Goal: Information Seeking & Learning: Learn about a topic

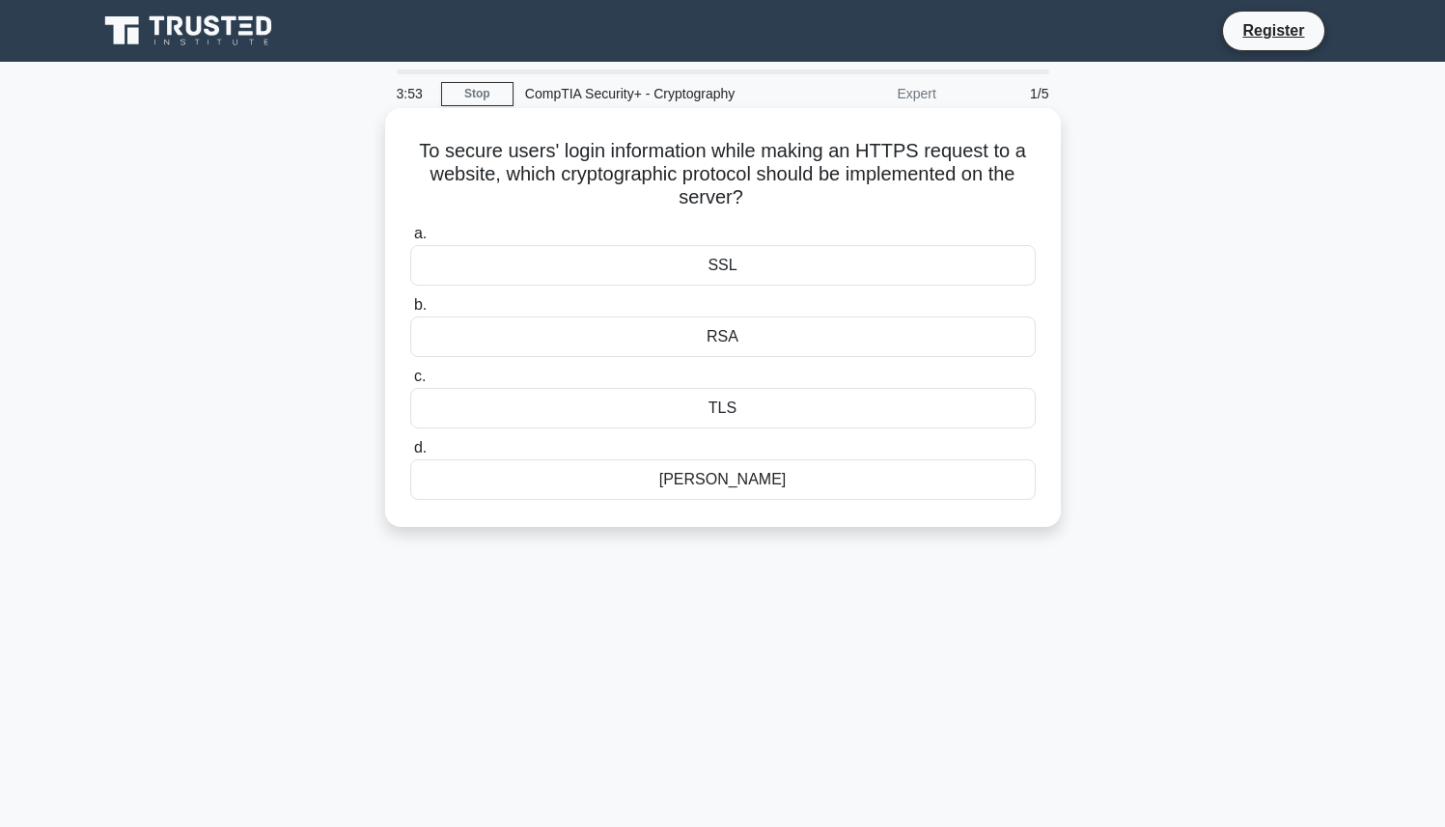
click at [597, 411] on div "TLS" at bounding box center [722, 408] width 625 height 41
click at [410, 383] on input "c. TLS" at bounding box center [410, 377] width 0 height 13
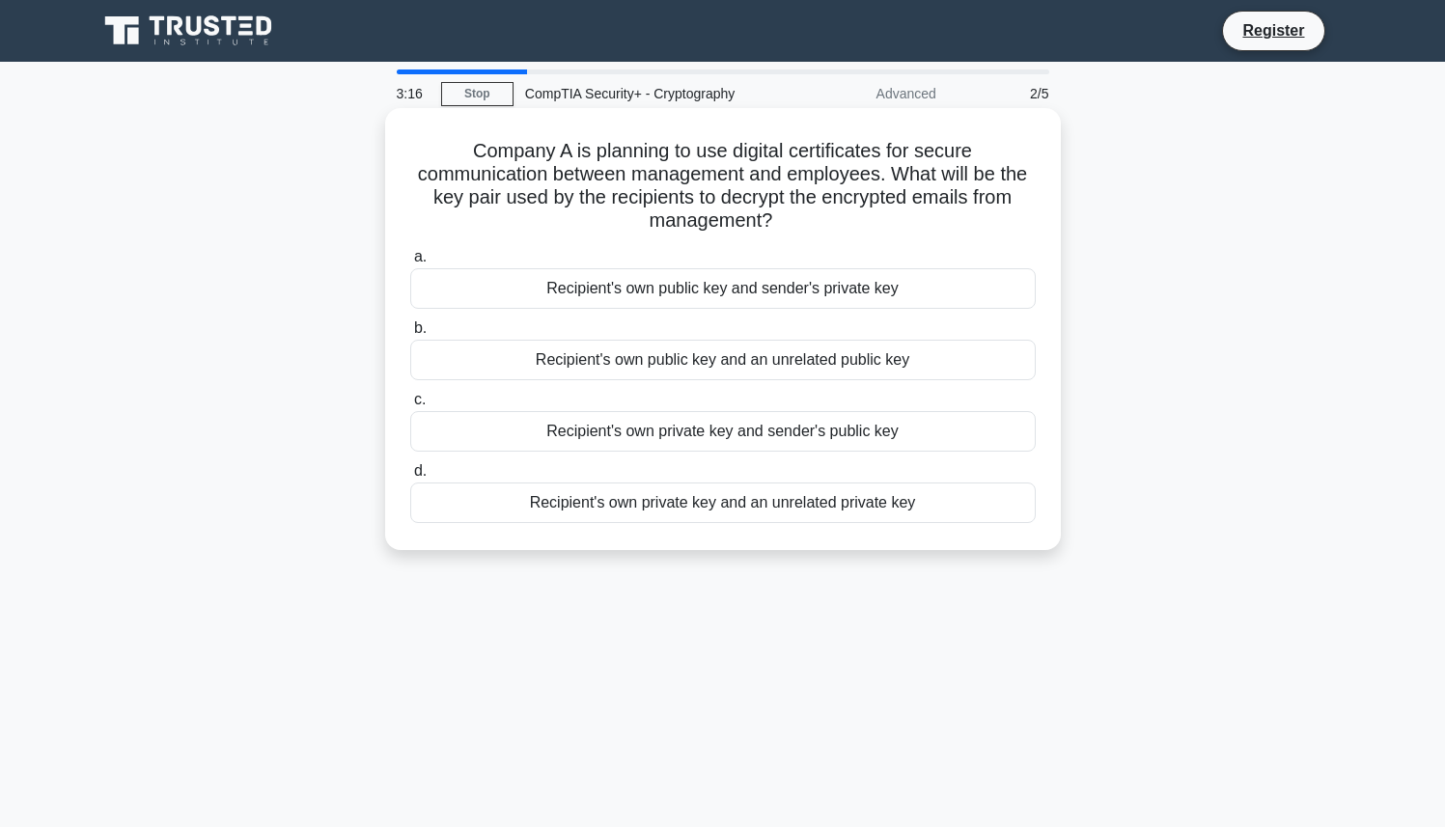
click at [641, 297] on div "Recipient's own public key and sender's private key" at bounding box center [722, 288] width 625 height 41
click at [410, 263] on input "a. Recipient's own public key and sender's private key" at bounding box center [410, 257] width 0 height 13
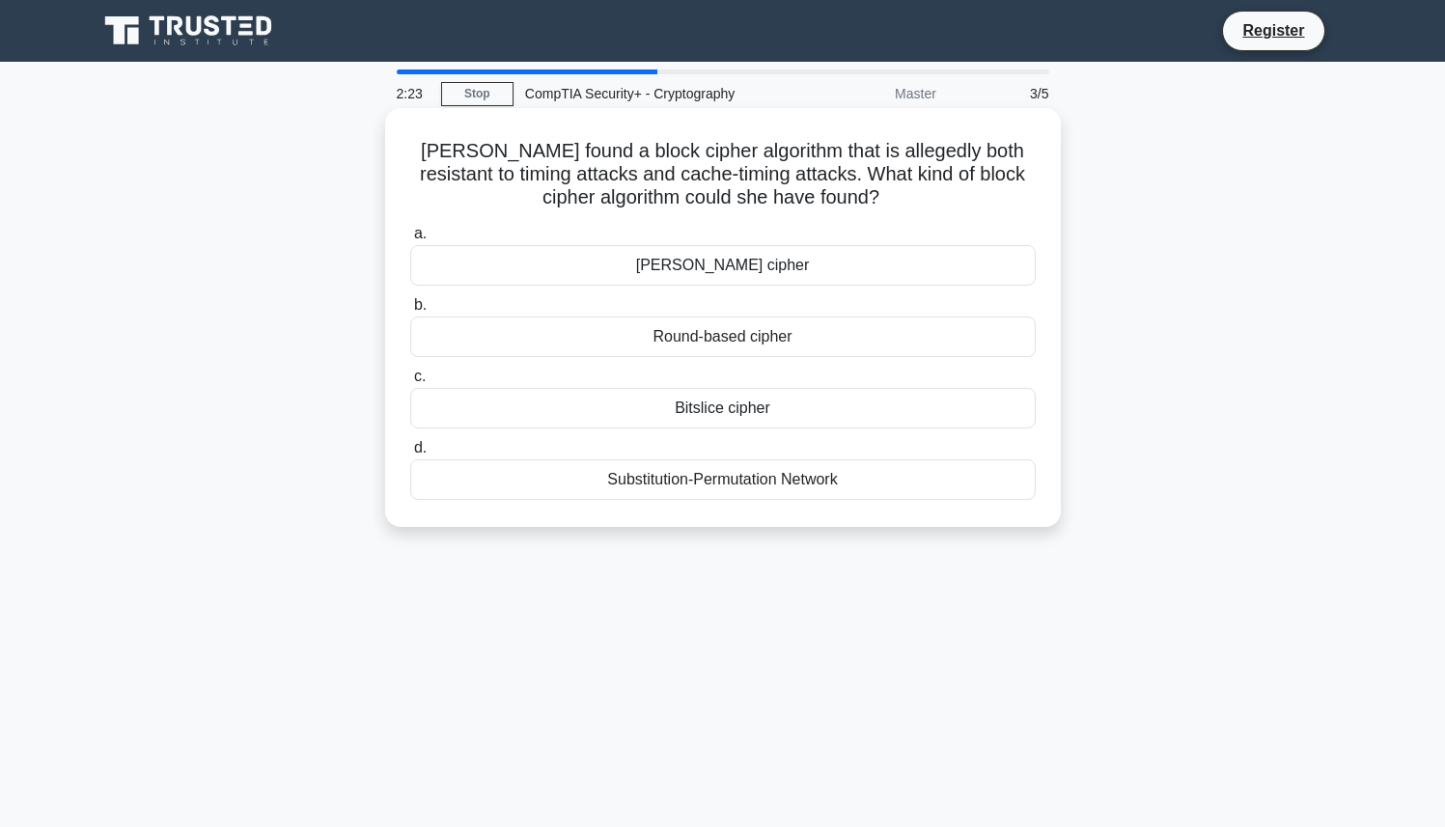
click at [682, 333] on div "Round-based cipher" at bounding box center [722, 337] width 625 height 41
click at [410, 312] on input "b. Round-based cipher" at bounding box center [410, 305] width 0 height 13
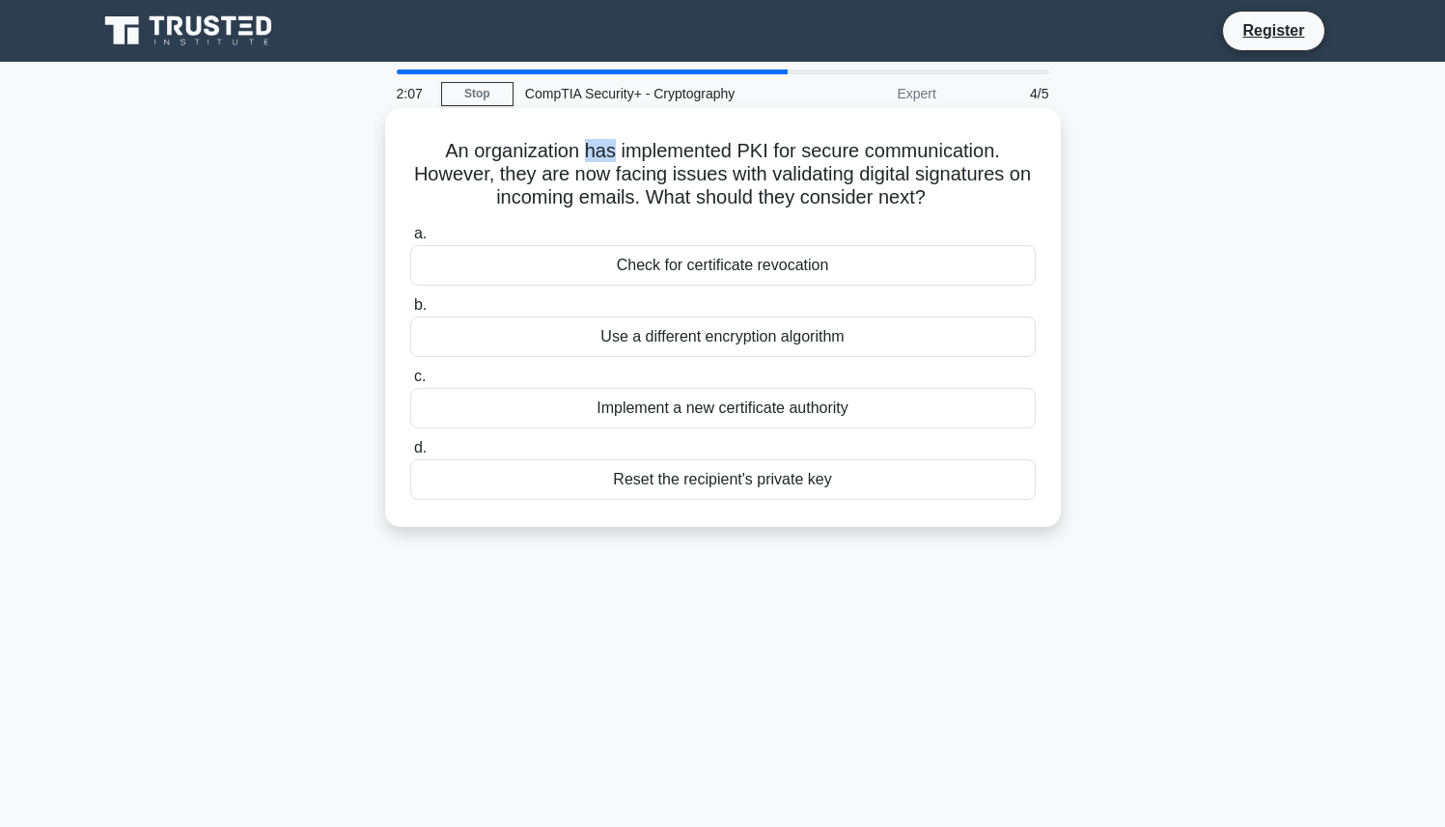
drag, startPoint x: 590, startPoint y: 152, endPoint x: 613, endPoint y: 155, distance: 23.3
click at [613, 155] on h5 "An organization has implemented PKI for secure communication. However, they are…" at bounding box center [722, 174] width 629 height 71
click at [668, 188] on h5 "An organization has implemented PKI for secure communication. However, they are…" at bounding box center [722, 174] width 629 height 71
click at [682, 265] on div "Check for certificate revocation" at bounding box center [722, 265] width 625 height 41
click at [410, 240] on input "a. Check for certificate revocation" at bounding box center [410, 234] width 0 height 13
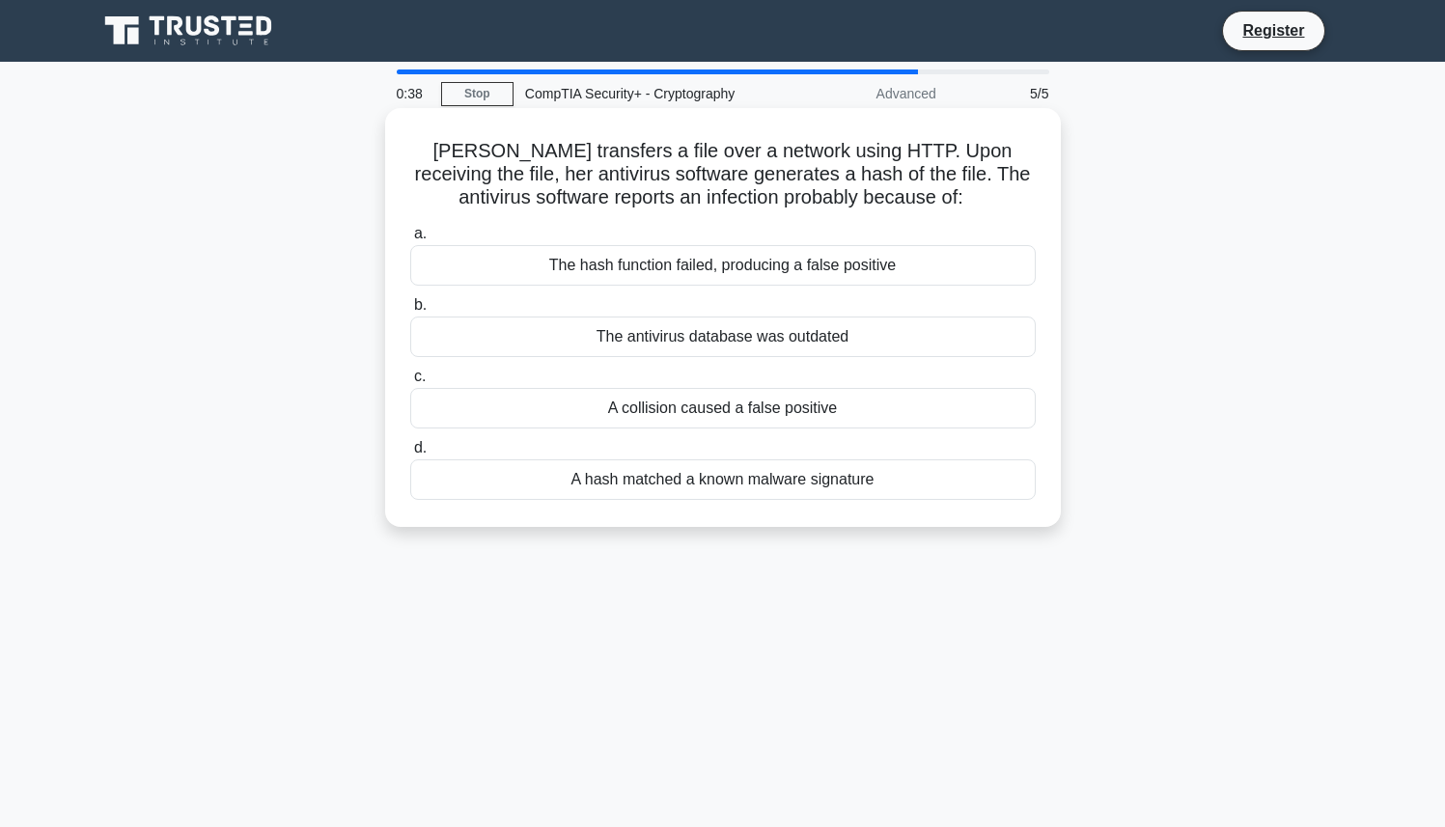
click at [680, 483] on div "A hash matched a known malware signature" at bounding box center [722, 479] width 625 height 41
click at [410, 454] on input "d. A hash matched a known malware signature" at bounding box center [410, 448] width 0 height 13
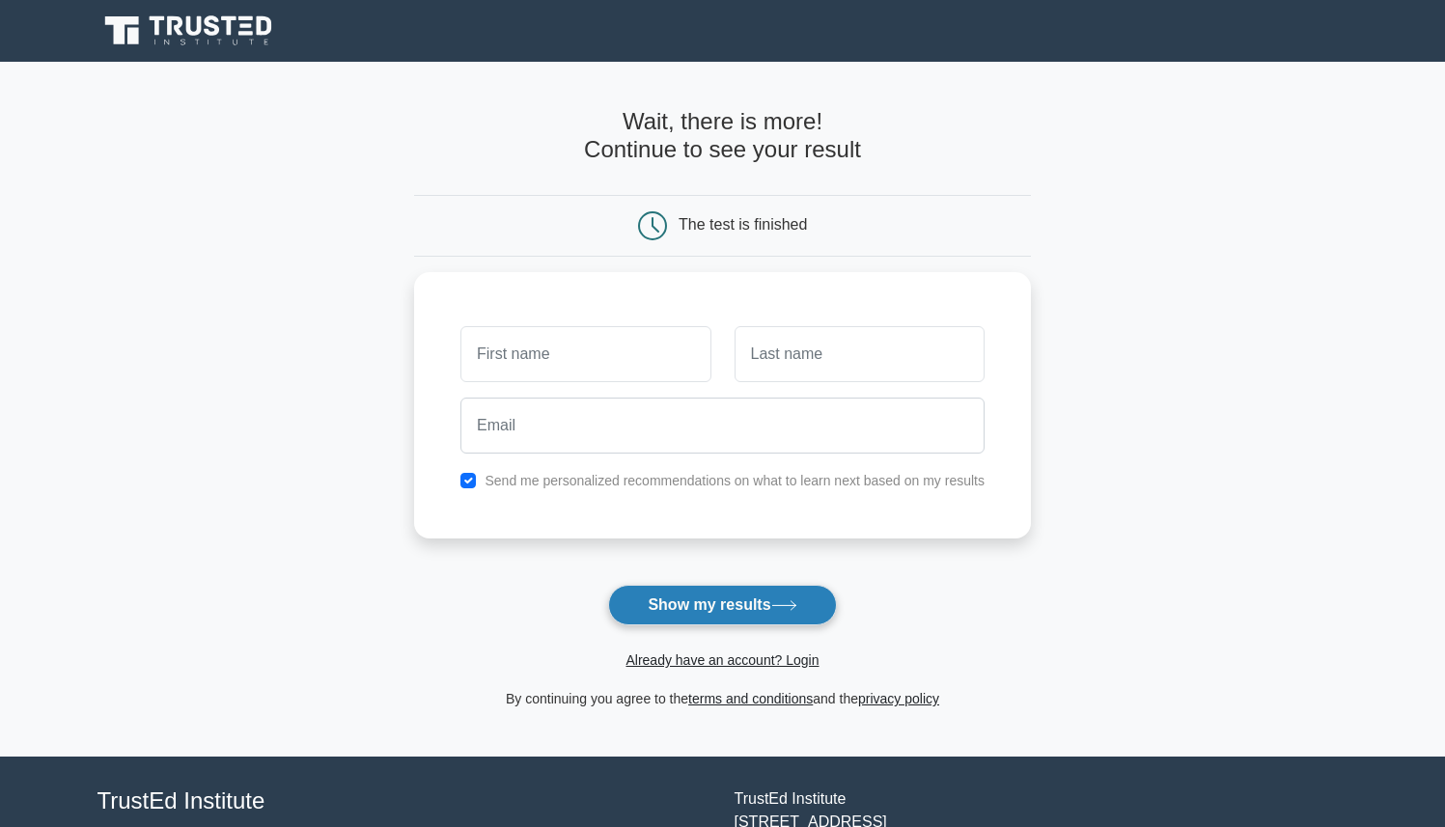
click at [706, 606] on button "Show my results" at bounding box center [722, 605] width 228 height 41
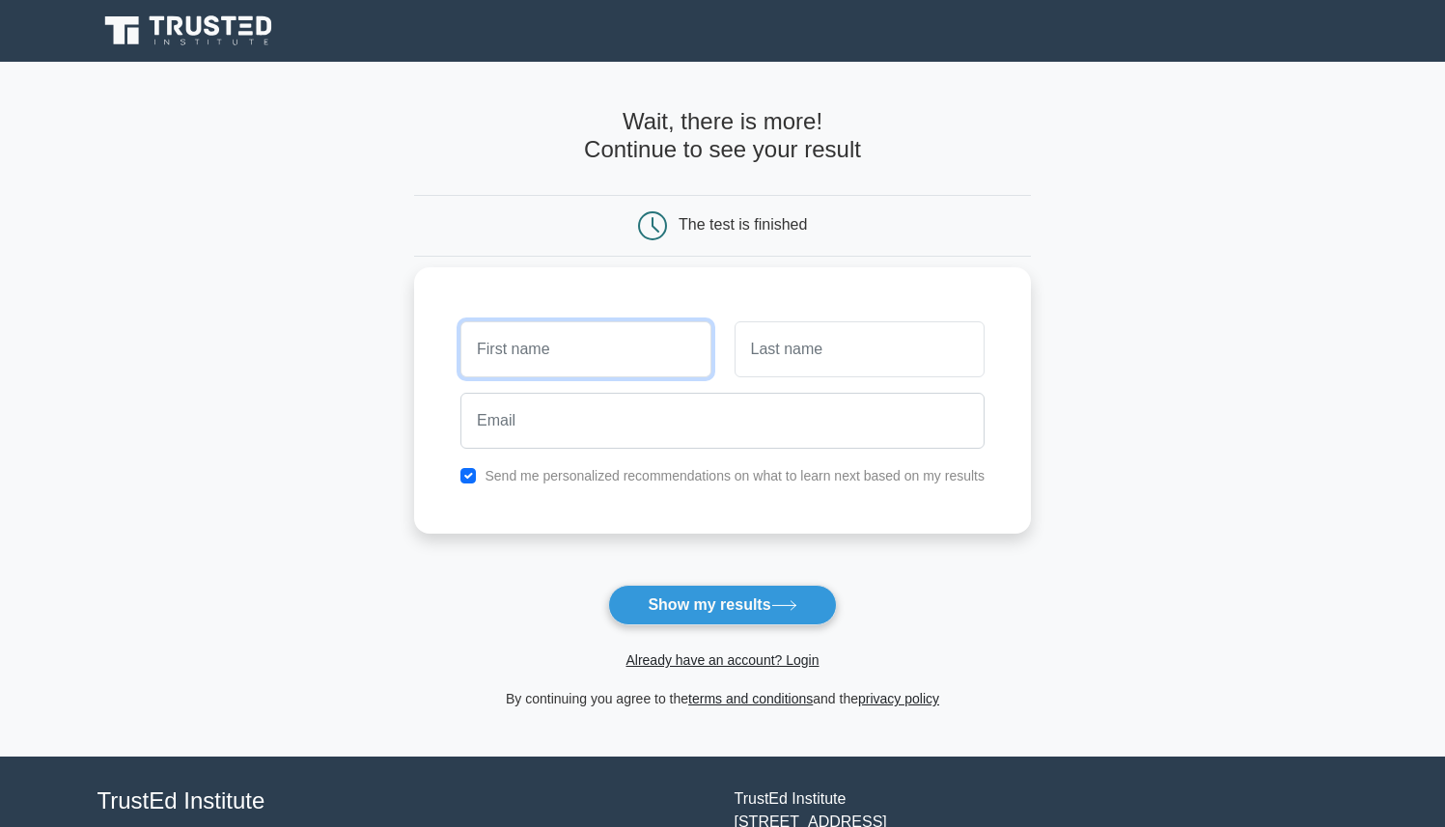
click at [617, 375] on input "text" at bounding box center [585, 349] width 250 height 56
type input "dhd"
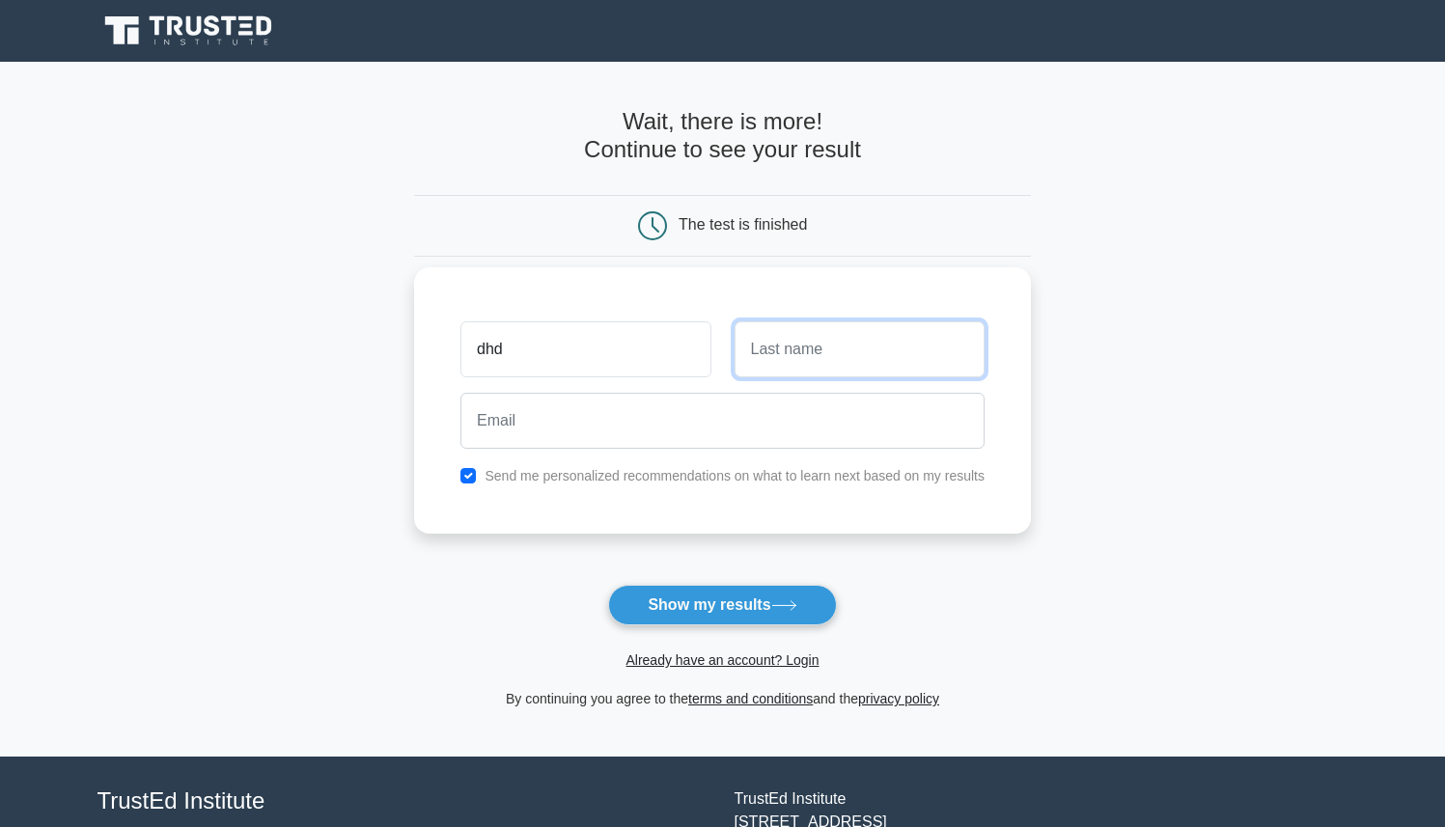
click at [860, 370] on input "text" at bounding box center [859, 349] width 250 height 56
type input "dddd"
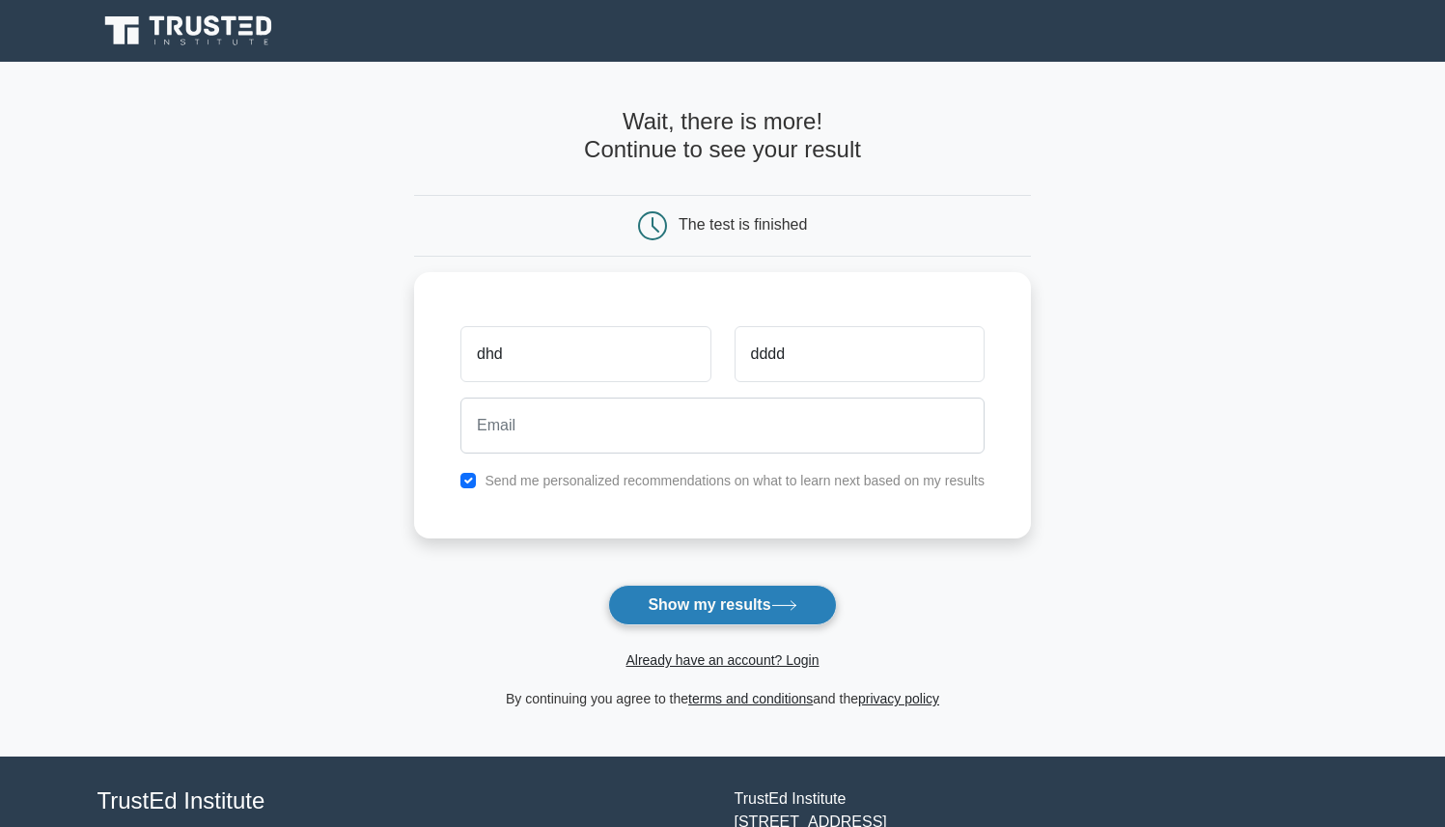
click at [764, 609] on button "Show my results" at bounding box center [722, 605] width 228 height 41
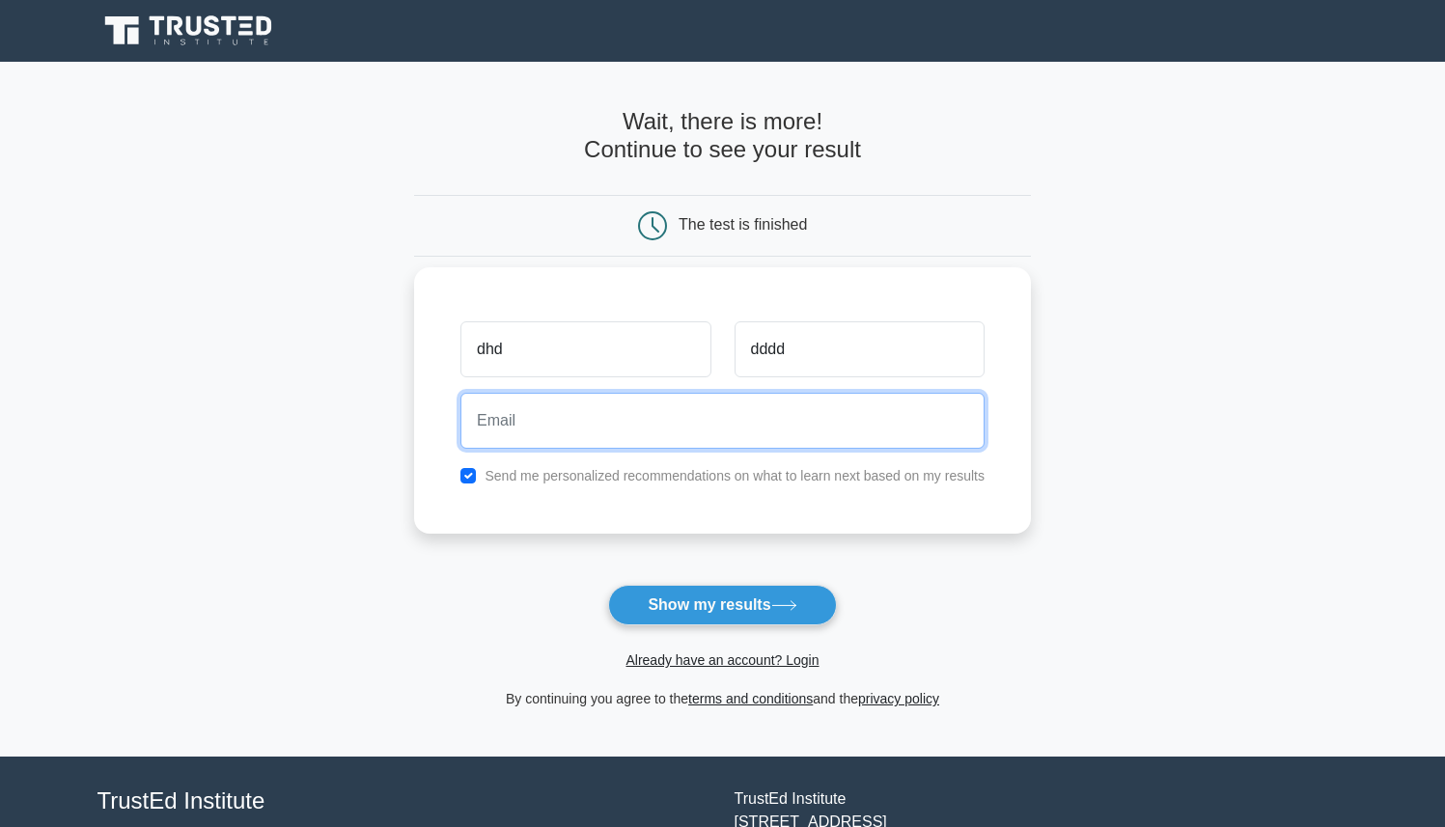
click at [758, 414] on input "email" at bounding box center [722, 421] width 524 height 56
click at [572, 428] on input "ghengghen" at bounding box center [722, 421] width 524 height 56
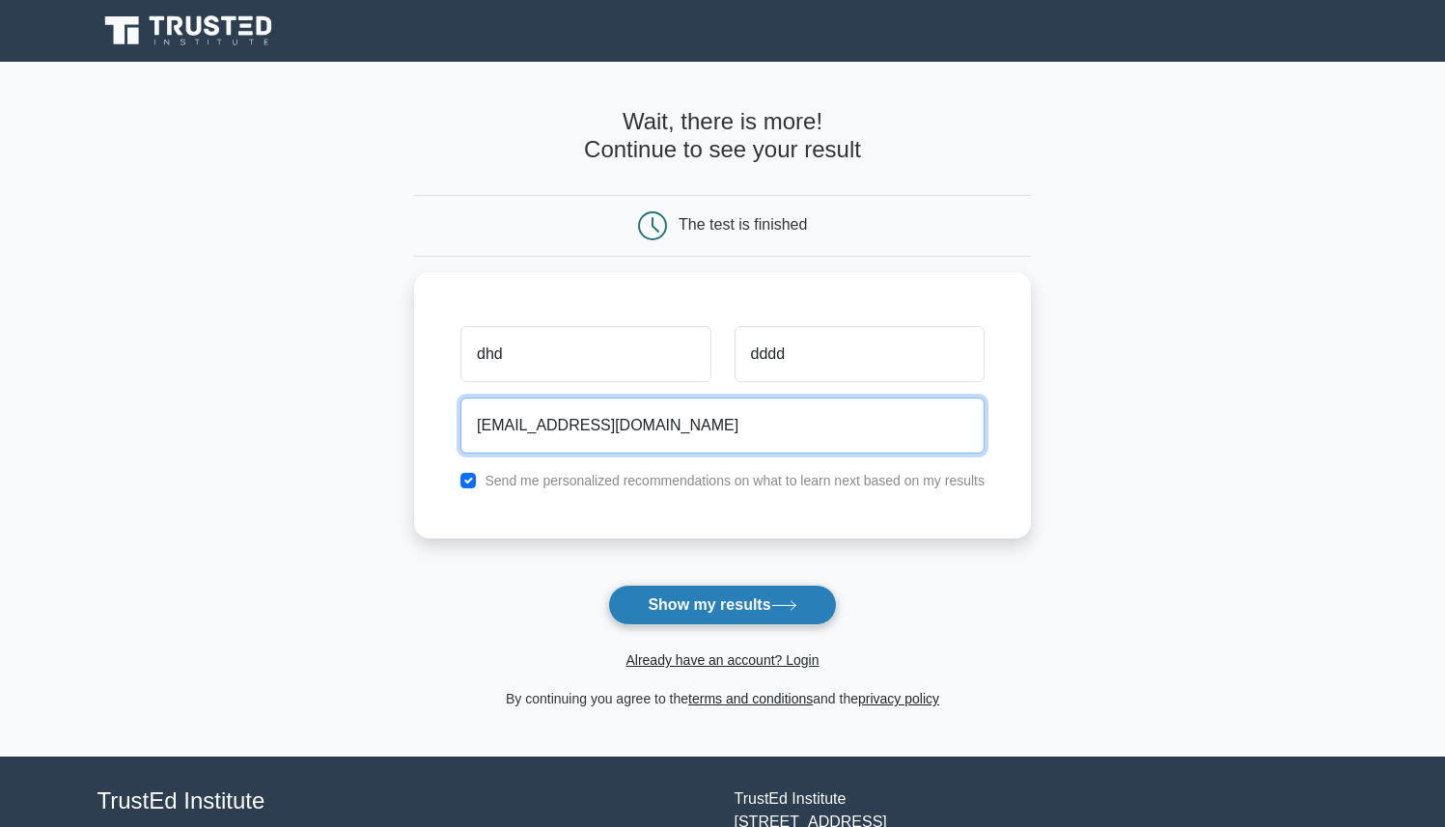
type input "ghenggheng111@gmail.com"
click at [674, 611] on button "Show my results" at bounding box center [722, 605] width 228 height 41
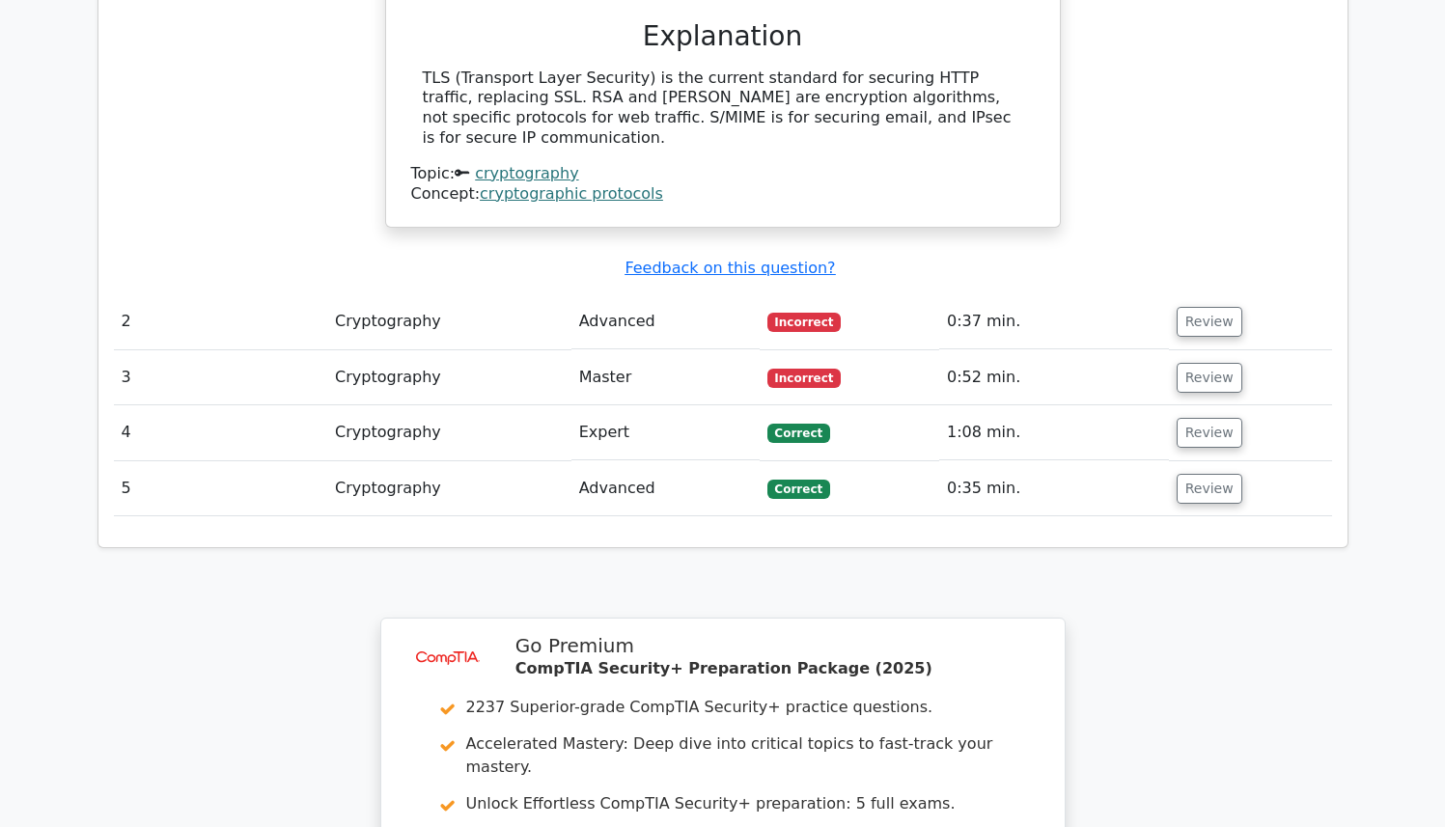
scroll to position [1913, 0]
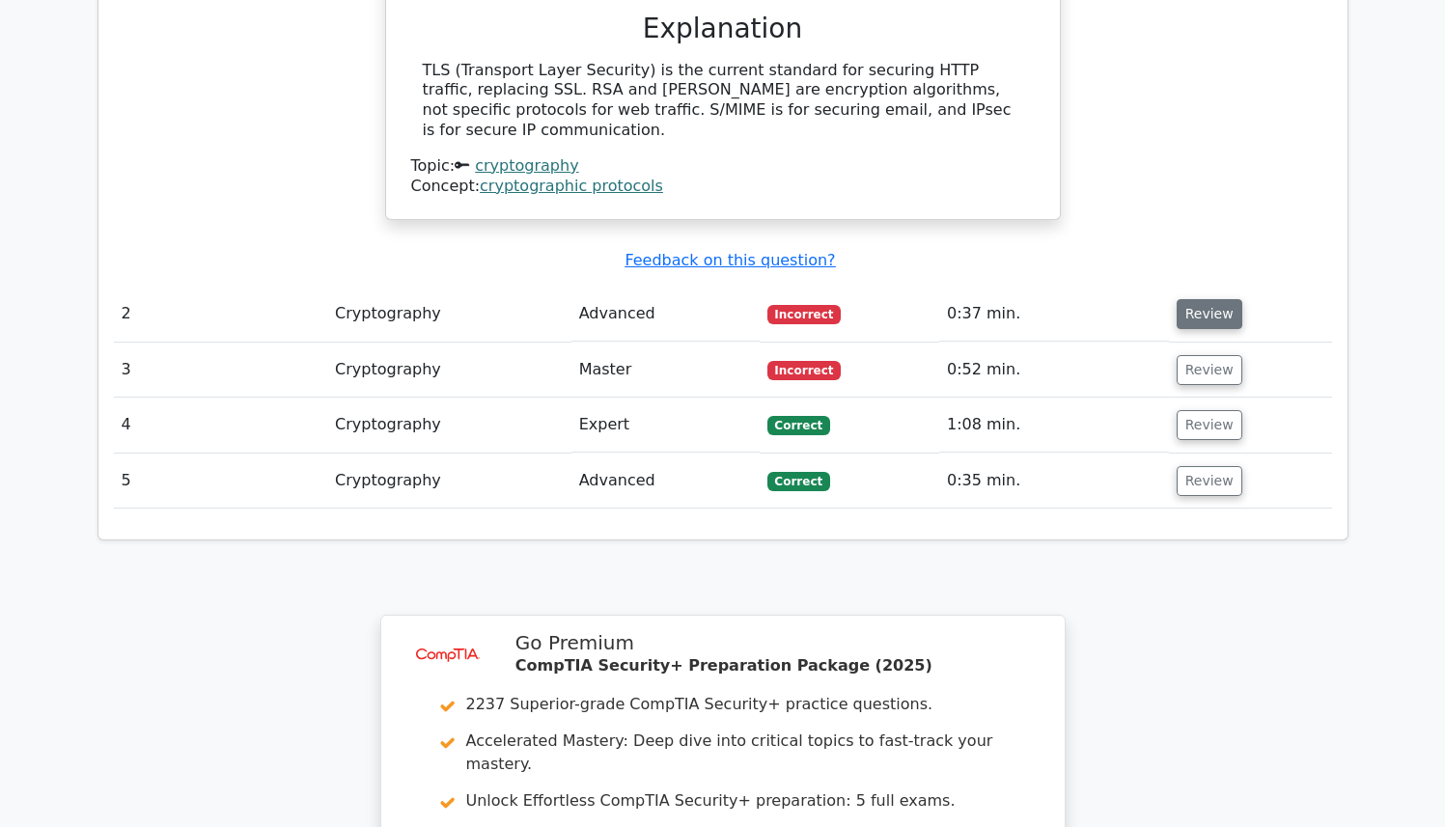
click at [1190, 299] on button "Review" at bounding box center [1209, 314] width 66 height 30
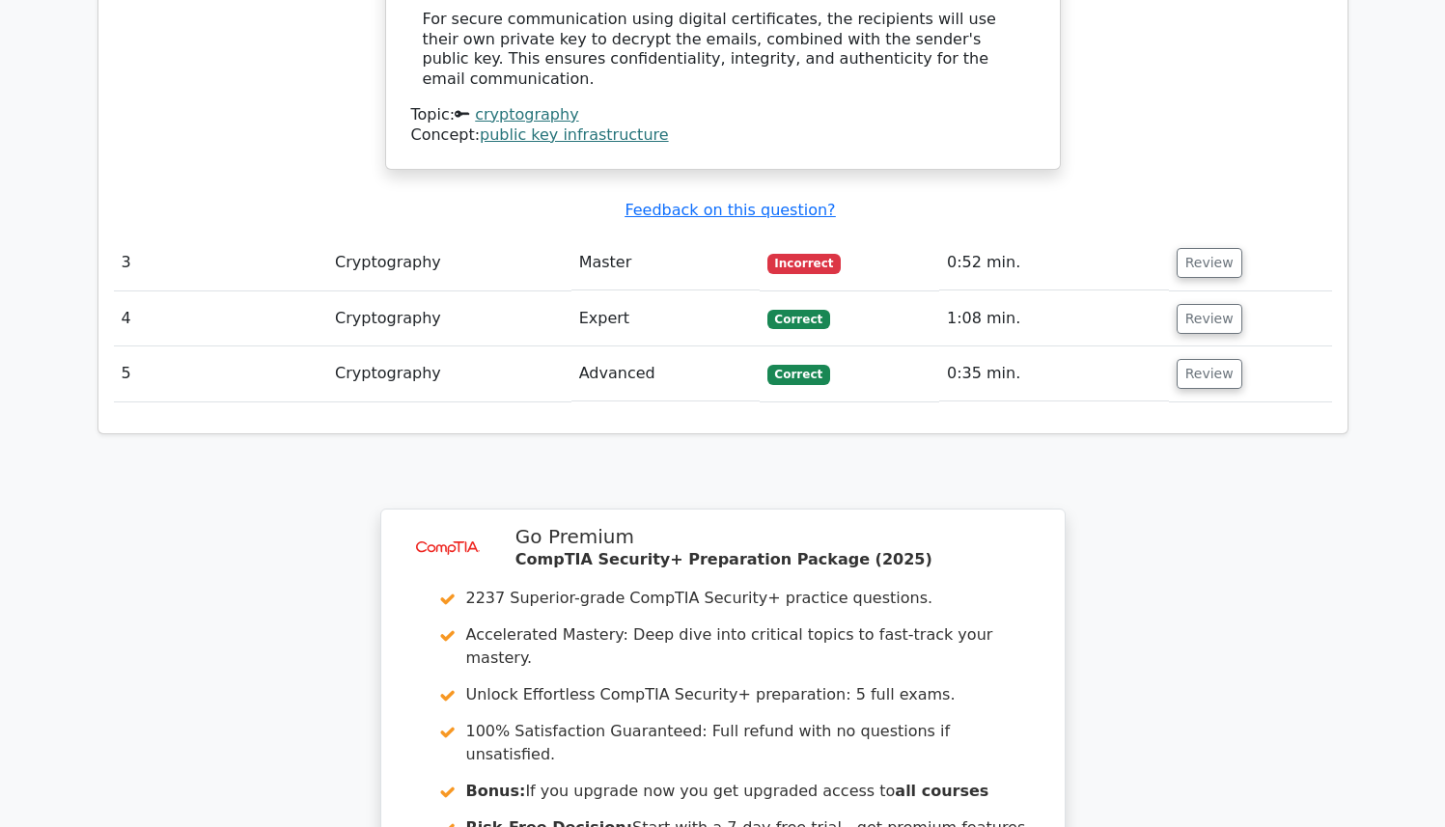
scroll to position [2719, 0]
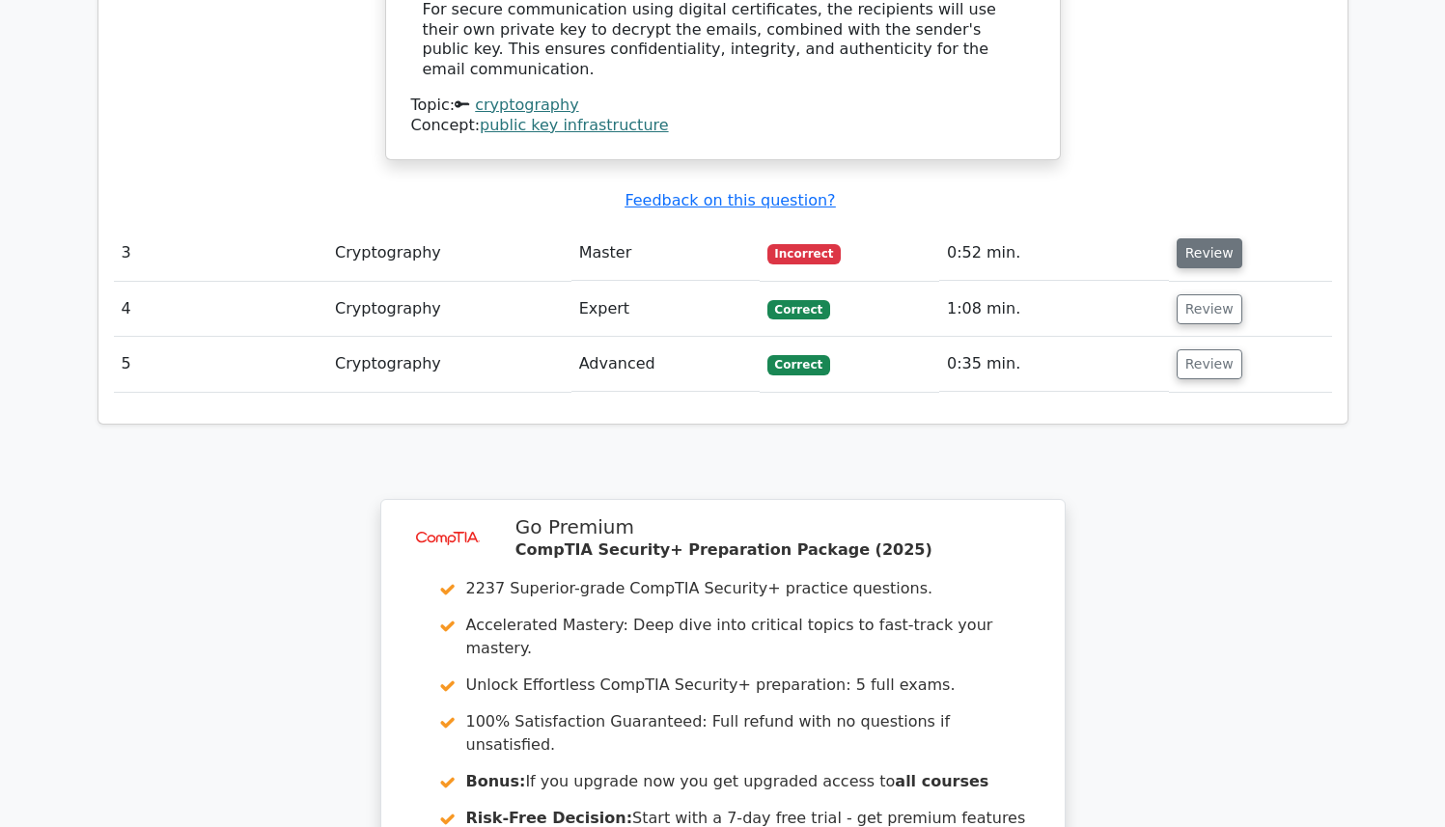
click at [1189, 238] on button "Review" at bounding box center [1209, 253] width 66 height 30
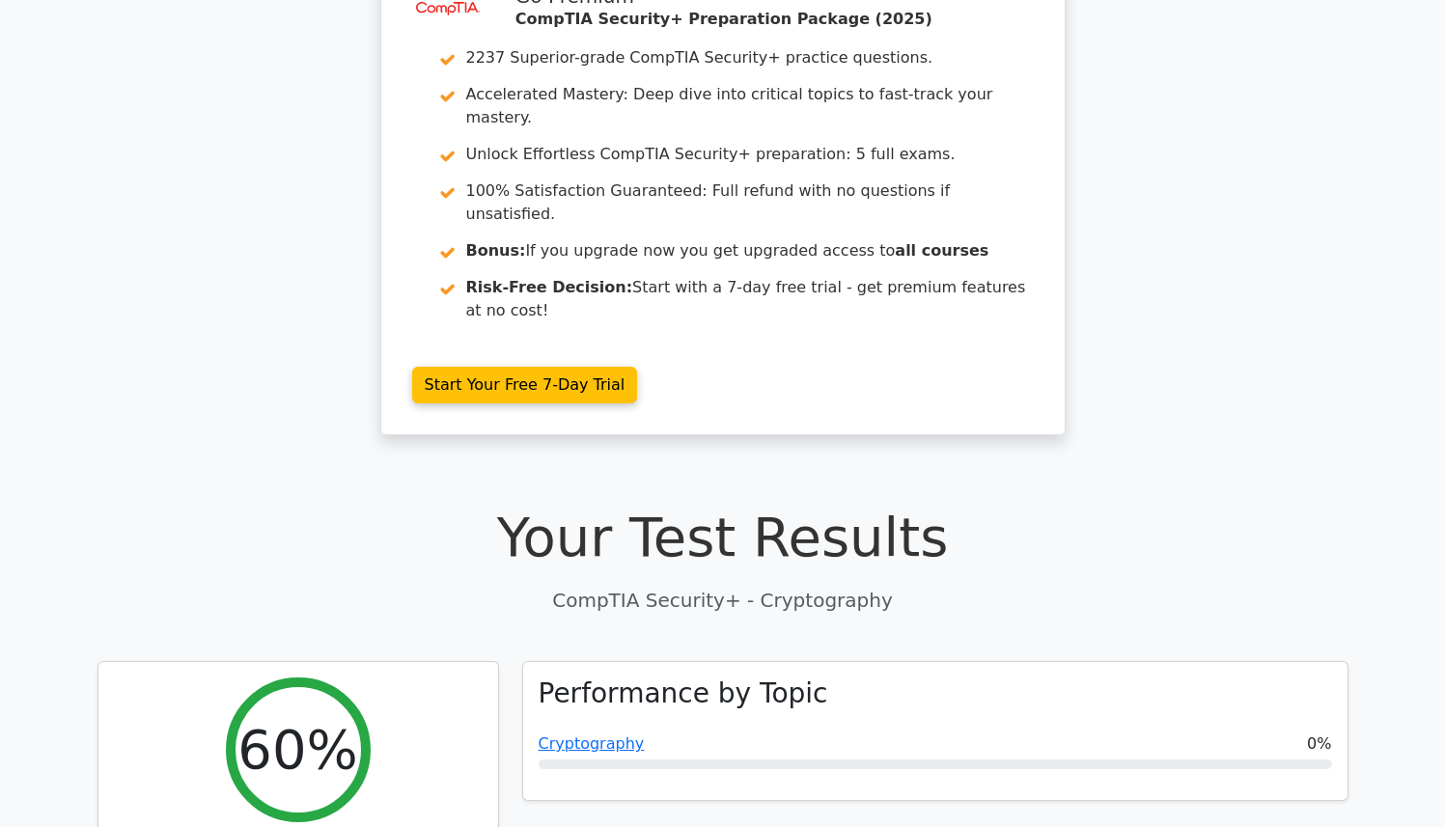
scroll to position [0, 0]
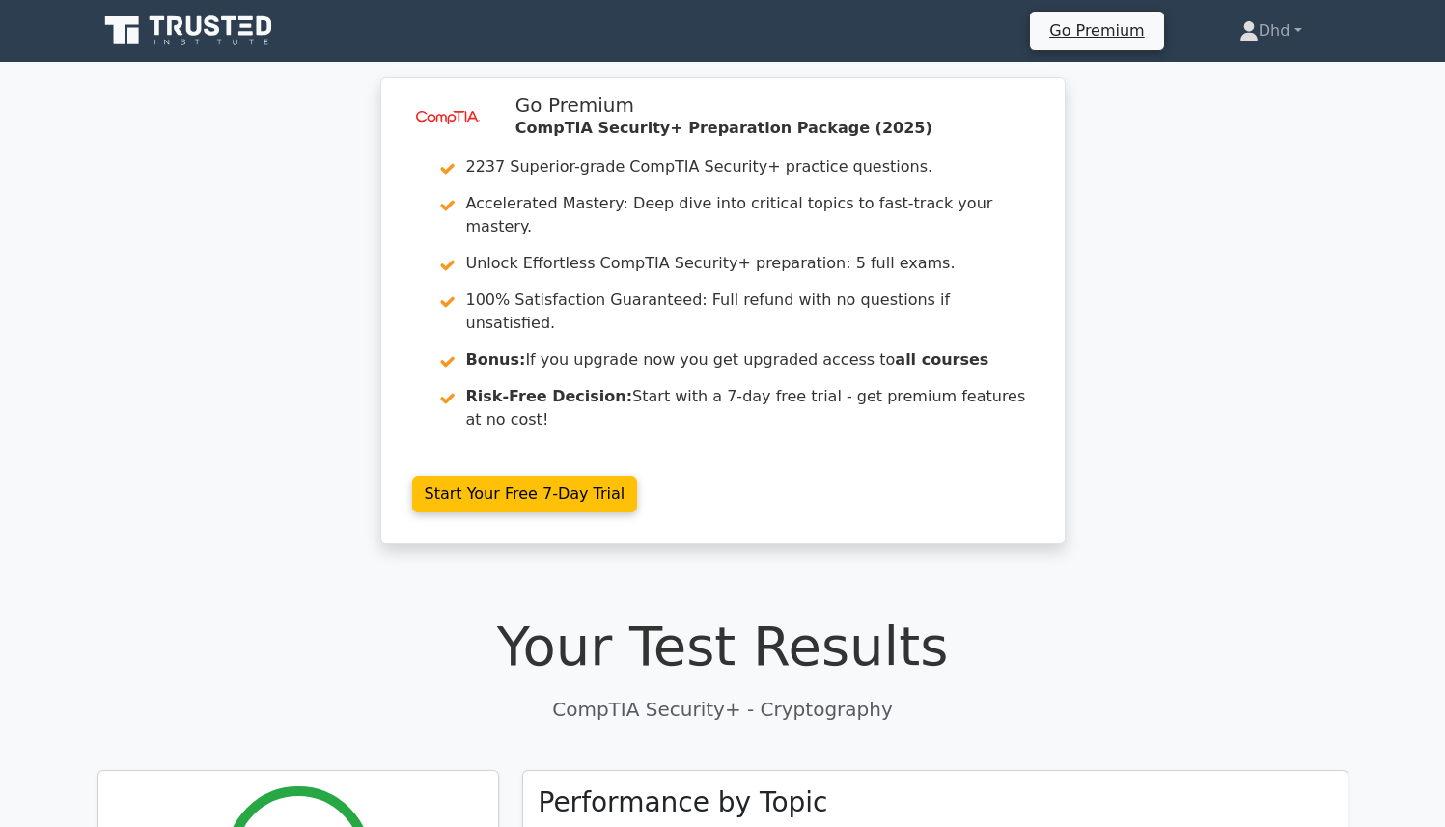
click at [209, 25] on icon at bounding box center [212, 25] width 15 height 20
